Goal: Navigation & Orientation: Find specific page/section

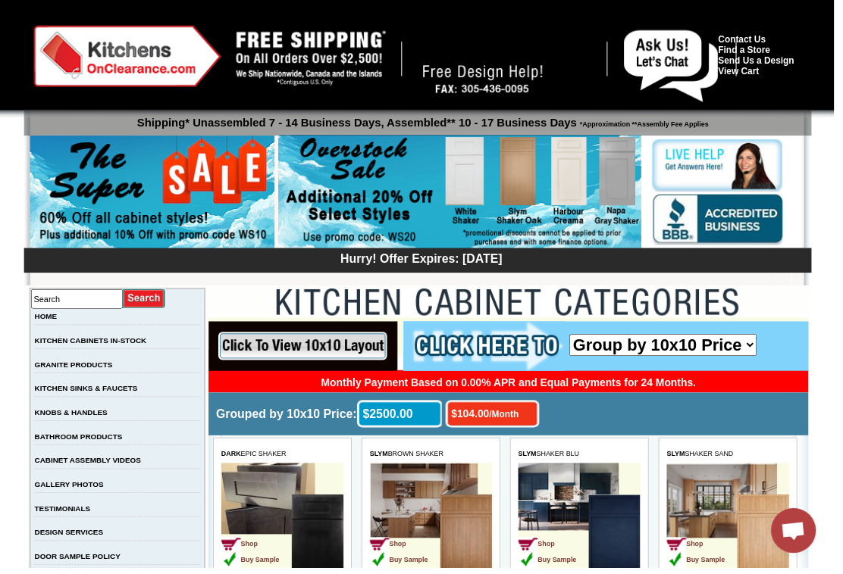
click at [217, 178] on img at bounding box center [153, 195] width 247 height 116
click at [208, 211] on img at bounding box center [153, 195] width 247 height 116
click at [122, 211] on img at bounding box center [153, 195] width 247 height 116
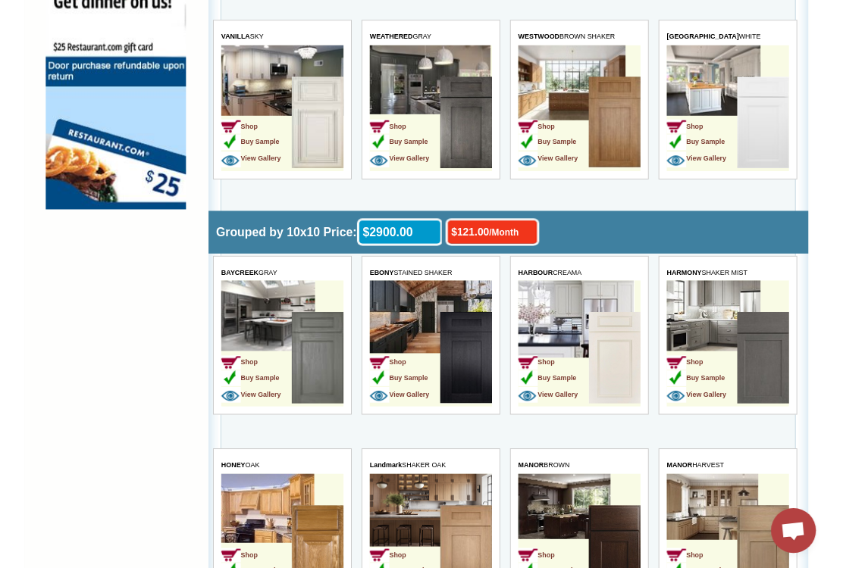
scroll to position [1246, 0]
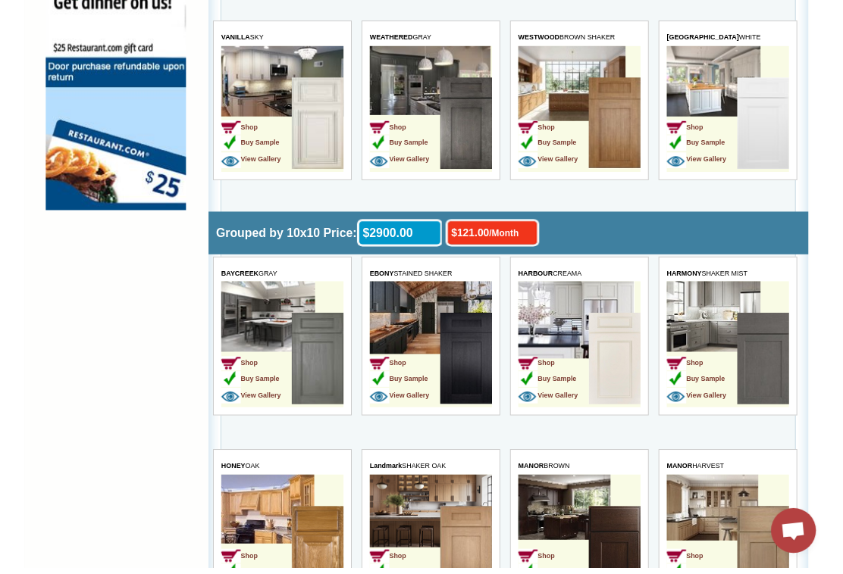
click at [404, 89] on td "Shop Buy Sample View Gallery" at bounding box center [406, 136] width 71 height 95
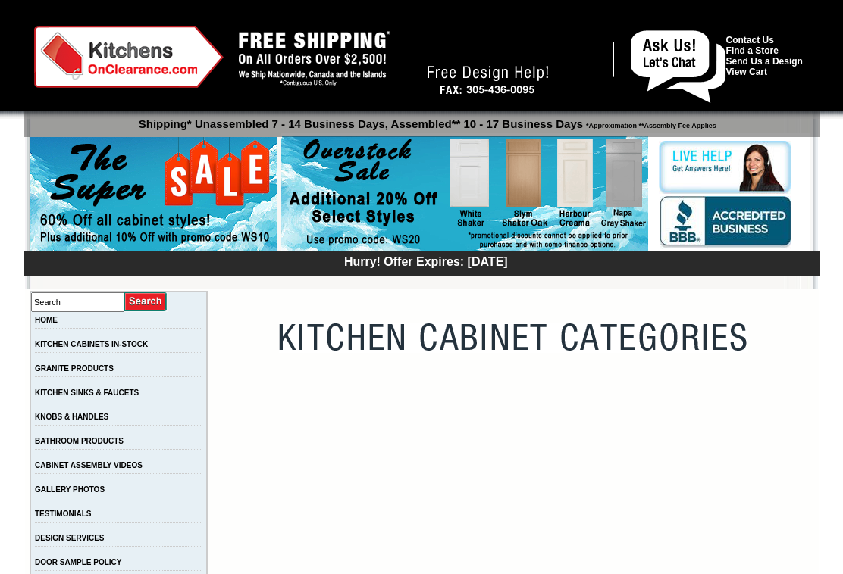
scroll to position [1271, 0]
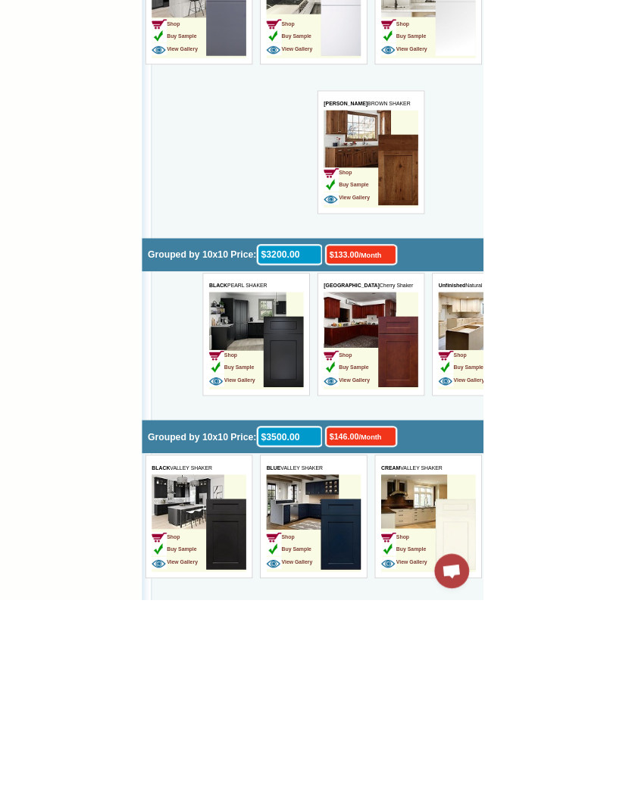
scroll to position [2394, 0]
